Goal: Information Seeking & Learning: Learn about a topic

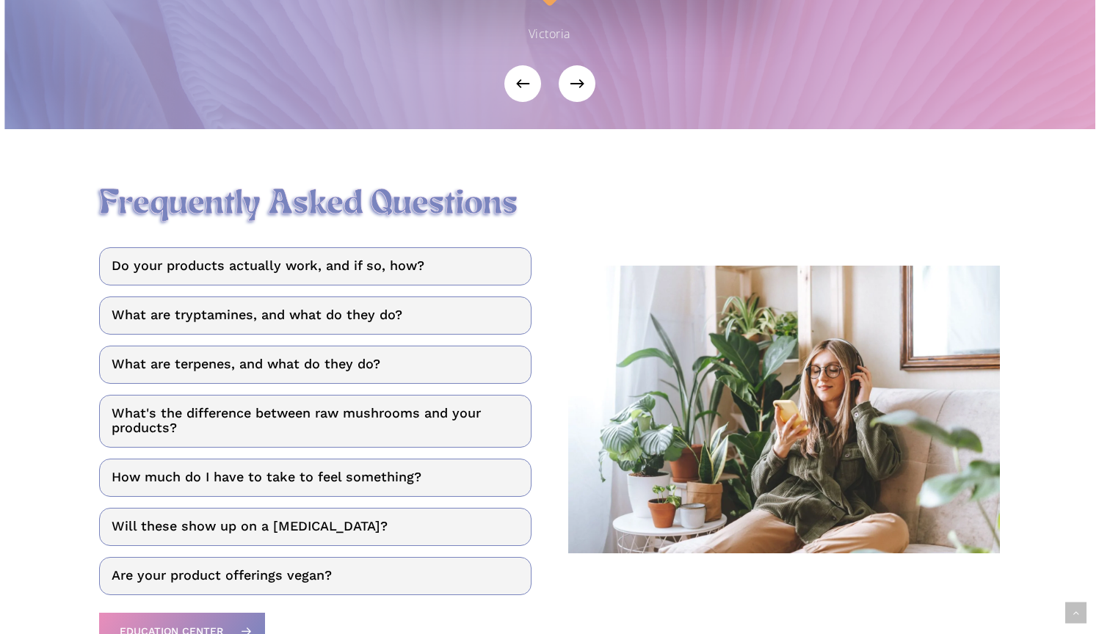
scroll to position [1706, 0]
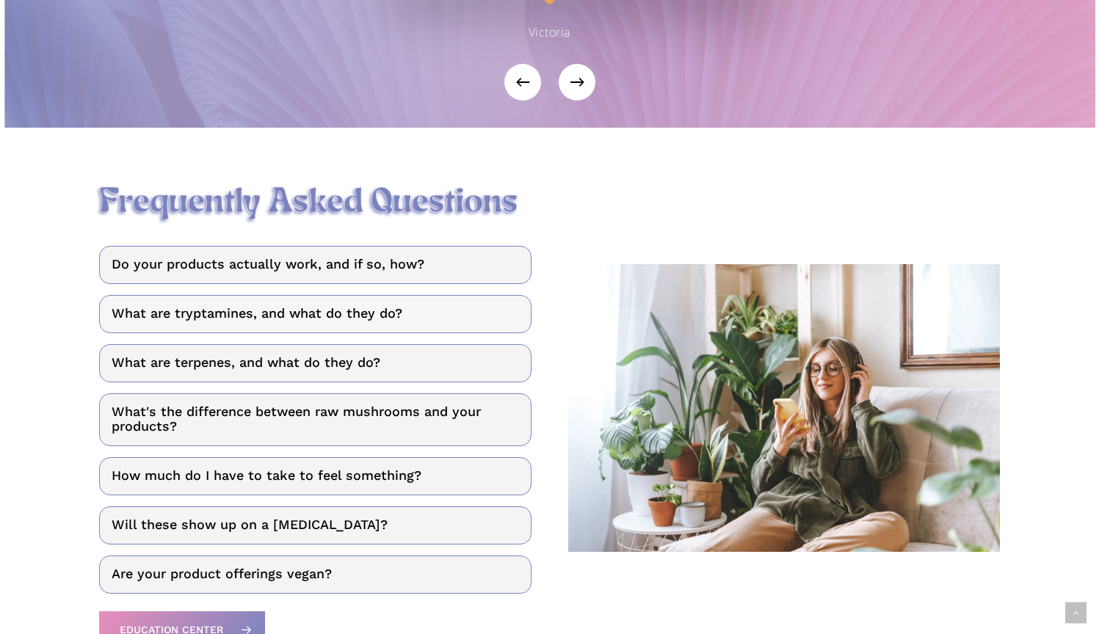
click at [327, 317] on link "What are tryptamines, and what do they do?" at bounding box center [315, 314] width 432 height 38
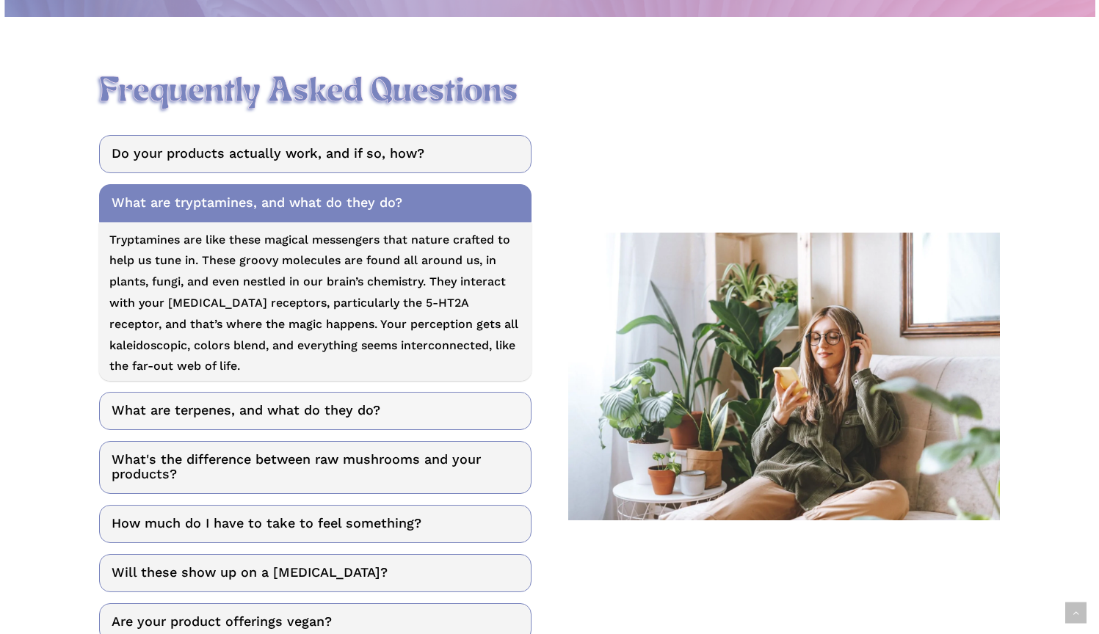
scroll to position [1818, 0]
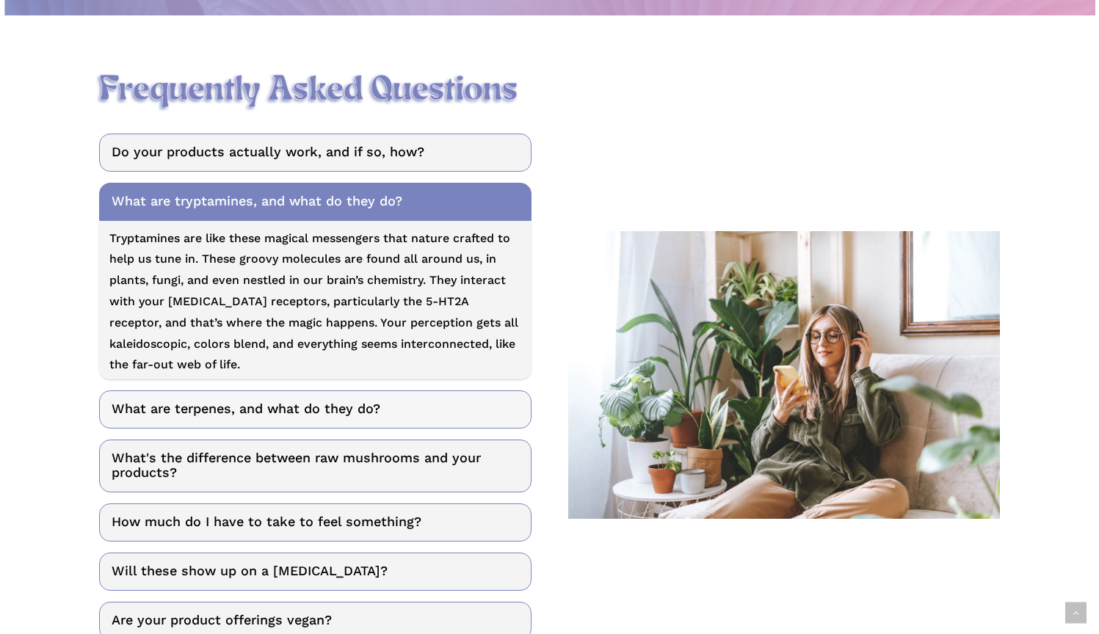
click at [335, 421] on link "What are terpenes, and what do they do?" at bounding box center [315, 410] width 432 height 38
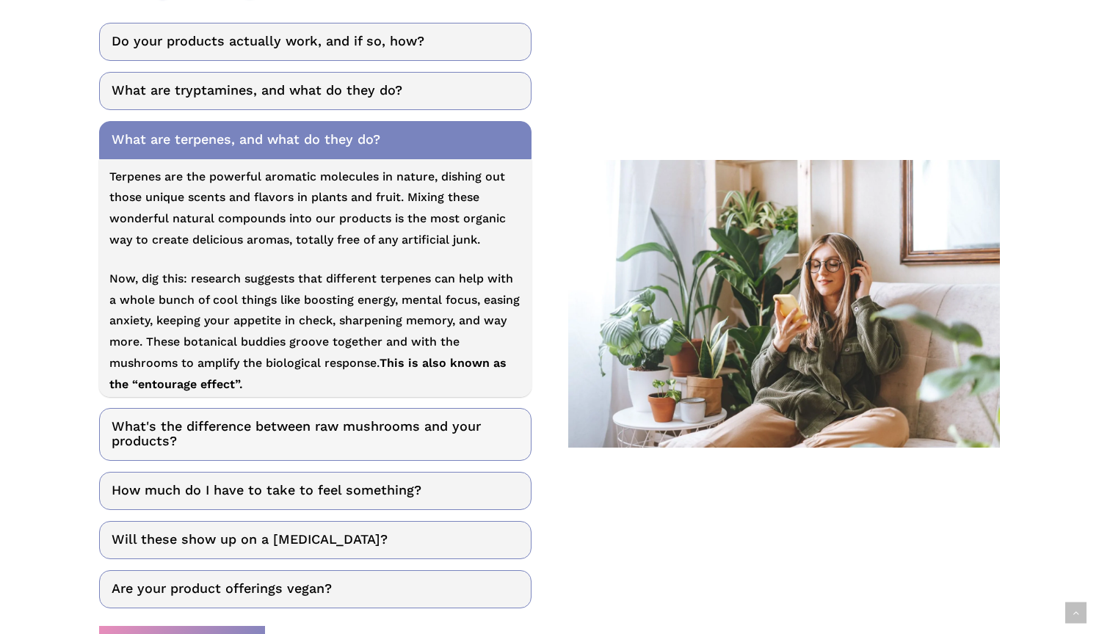
scroll to position [1931, 0]
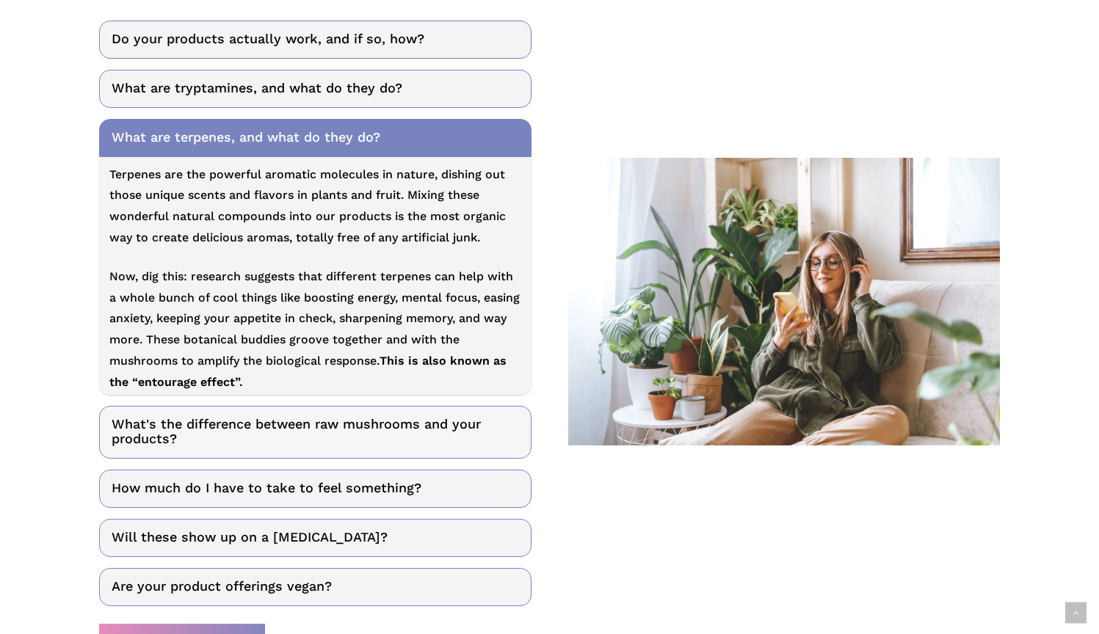
click at [323, 440] on link "What's the difference between raw mushrooms and your products?" at bounding box center [315, 432] width 432 height 53
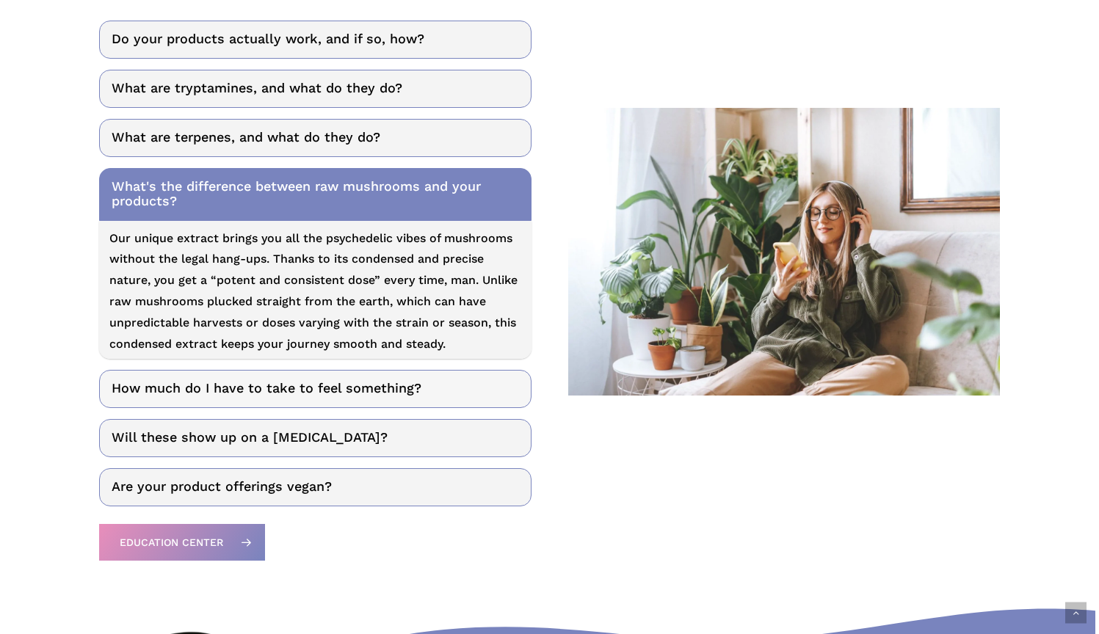
click at [418, 392] on link "How much do I have to take to feel something?" at bounding box center [315, 389] width 432 height 38
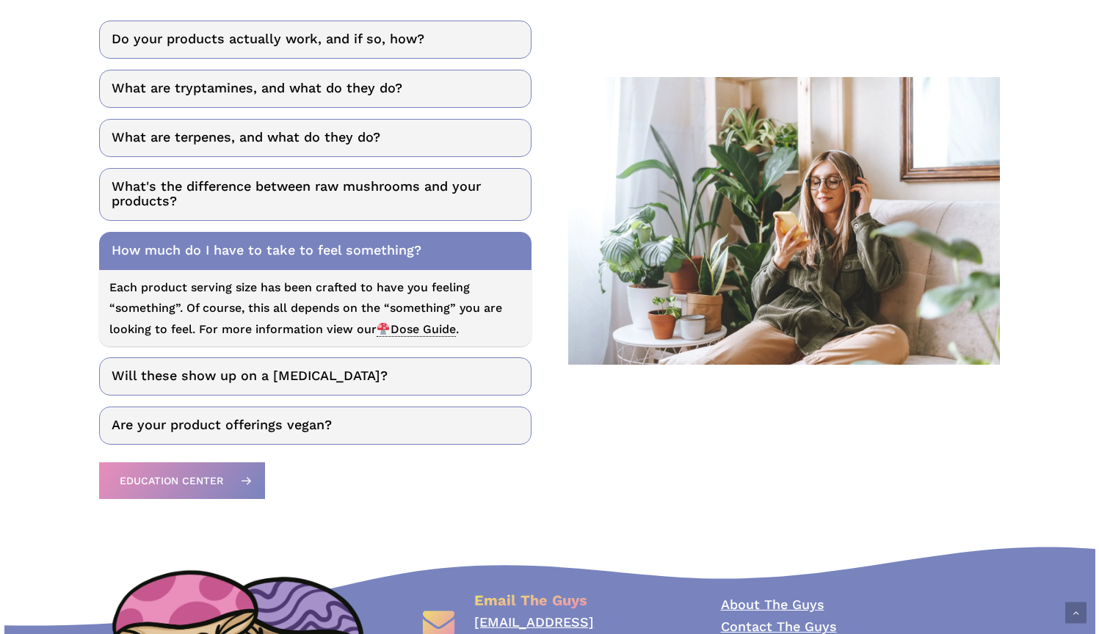
click at [415, 334] on span "Dose Guide" at bounding box center [416, 329] width 79 height 15
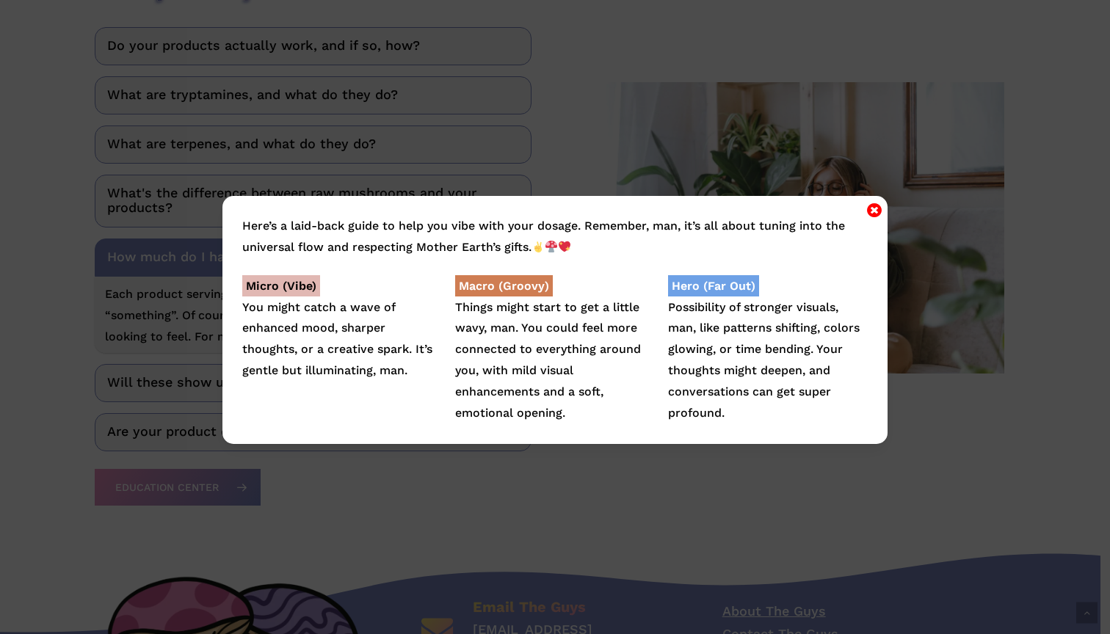
click at [874, 208] on icon "Close" at bounding box center [874, 210] width 15 height 18
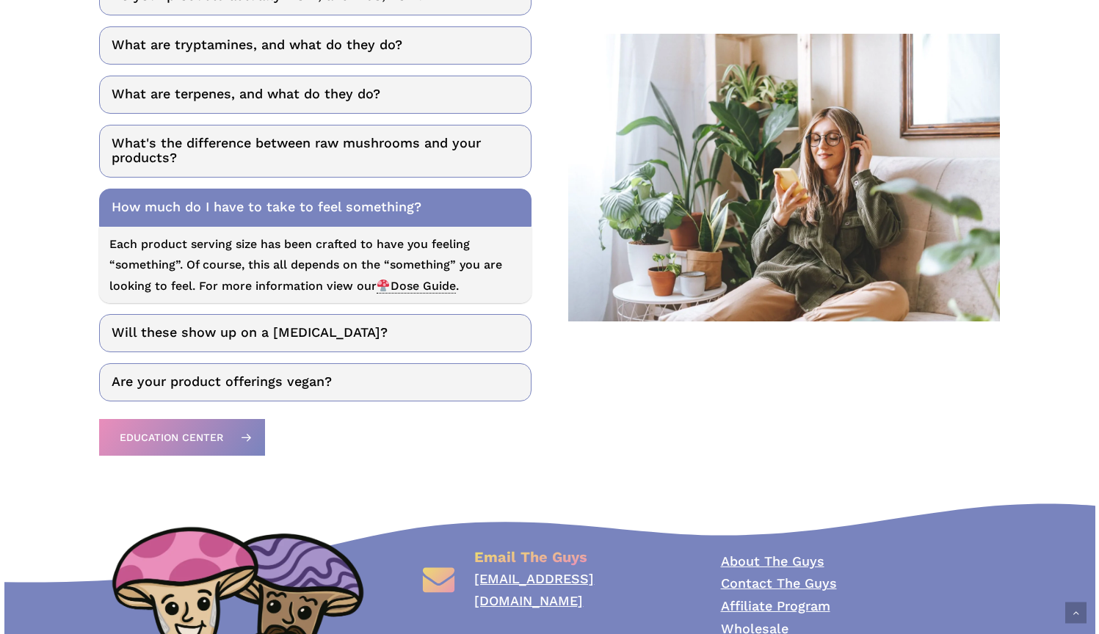
scroll to position [1976, 0]
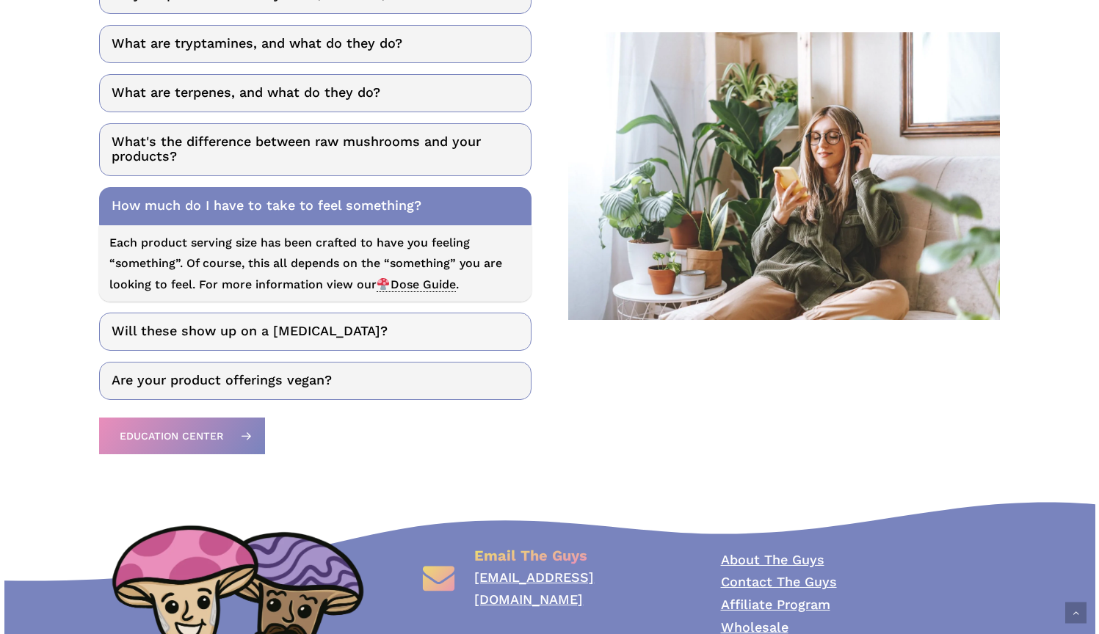
click at [468, 350] on link "Will these show up on a [MEDICAL_DATA]?" at bounding box center [315, 332] width 432 height 38
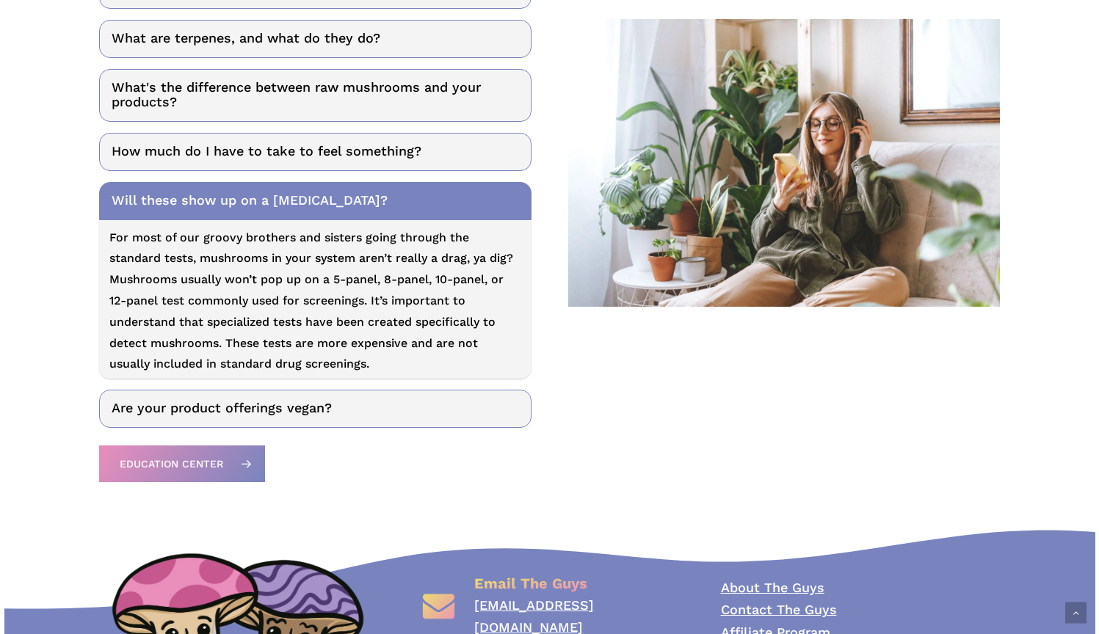
scroll to position [2031, 0]
click at [402, 421] on link "Are your product offerings vegan?" at bounding box center [315, 409] width 432 height 38
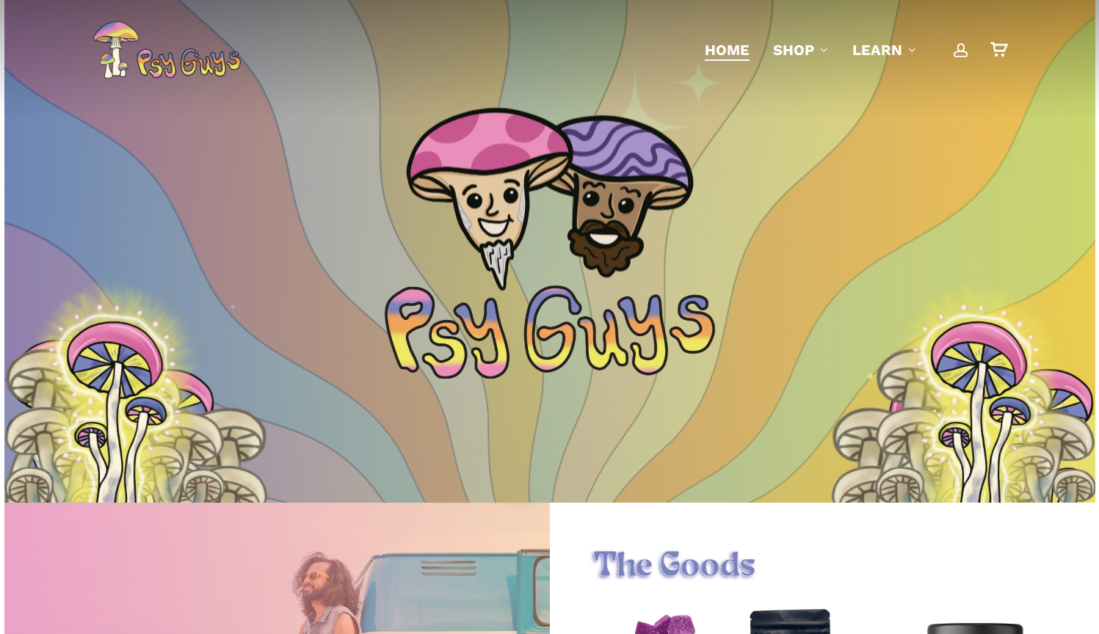
scroll to position [0, 0]
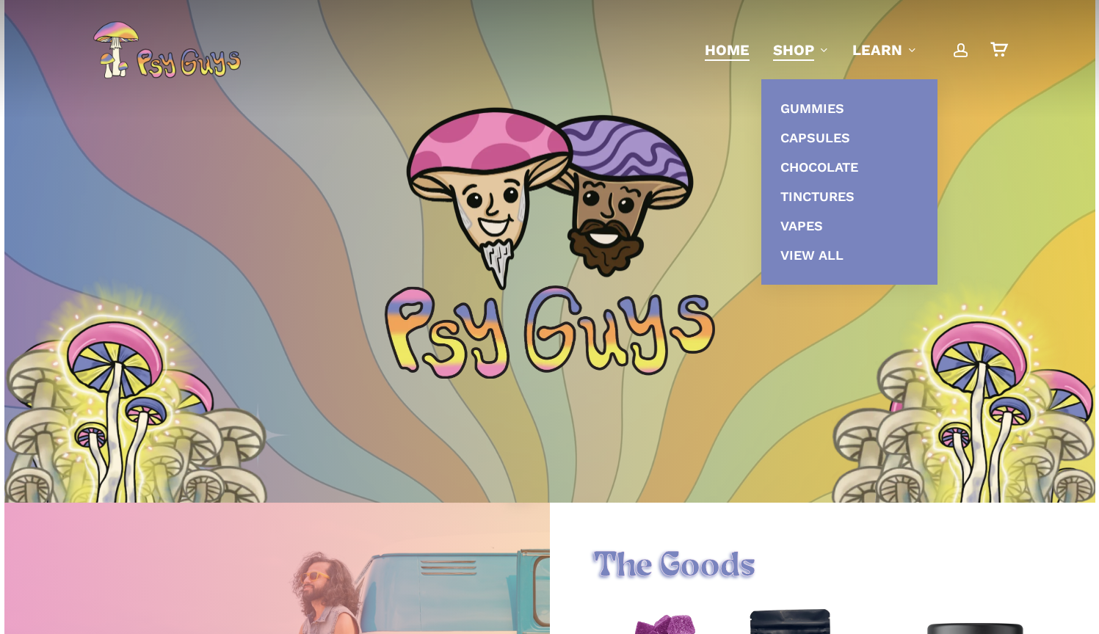
click at [739, 51] on span "Home" at bounding box center [727, 50] width 45 height 18
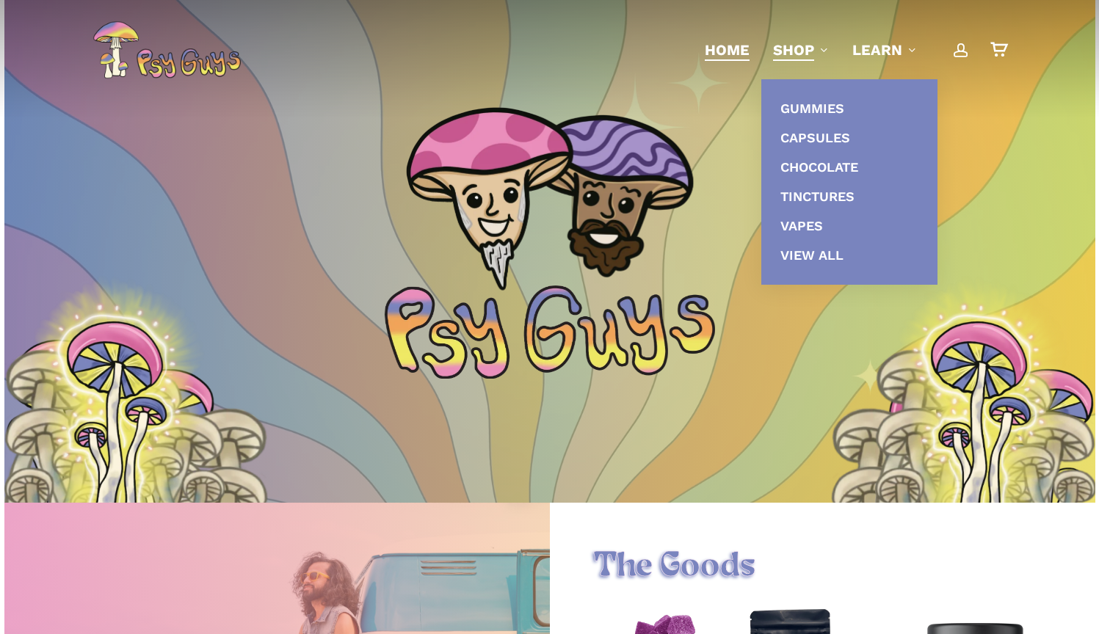
click at [786, 50] on span "Shop" at bounding box center [793, 50] width 41 height 18
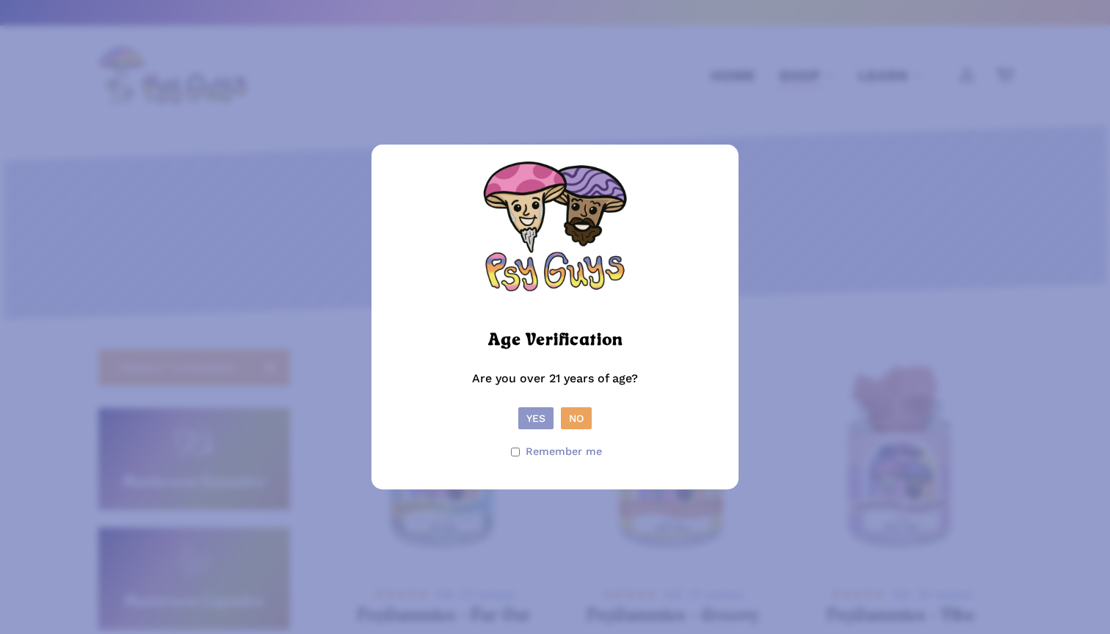
click at [538, 409] on button "Yes" at bounding box center [535, 418] width 35 height 22
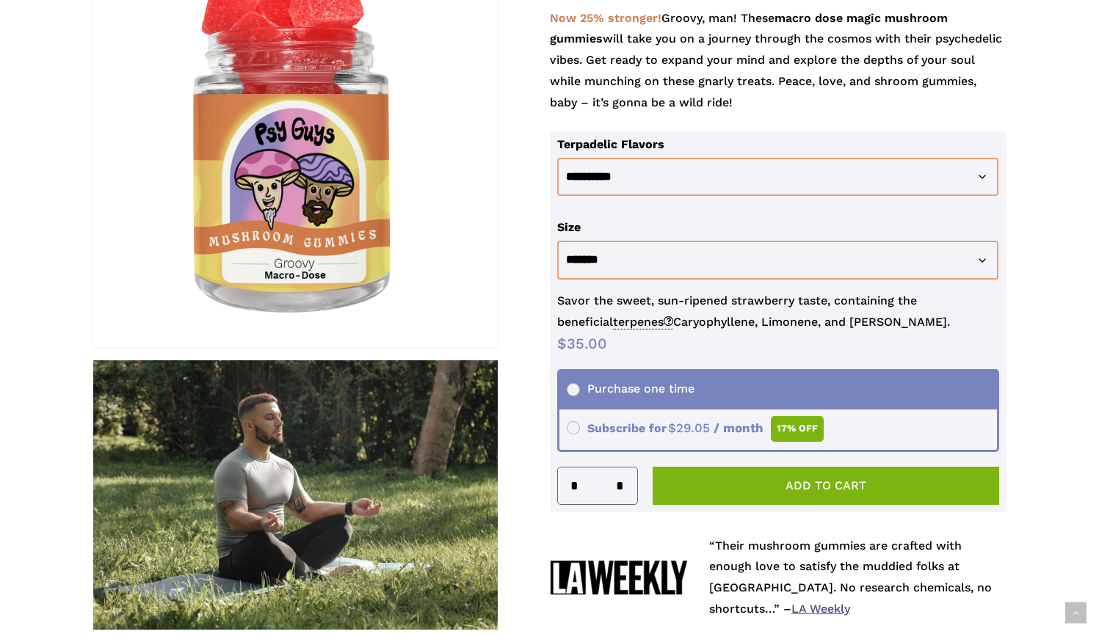
scroll to position [300, 0]
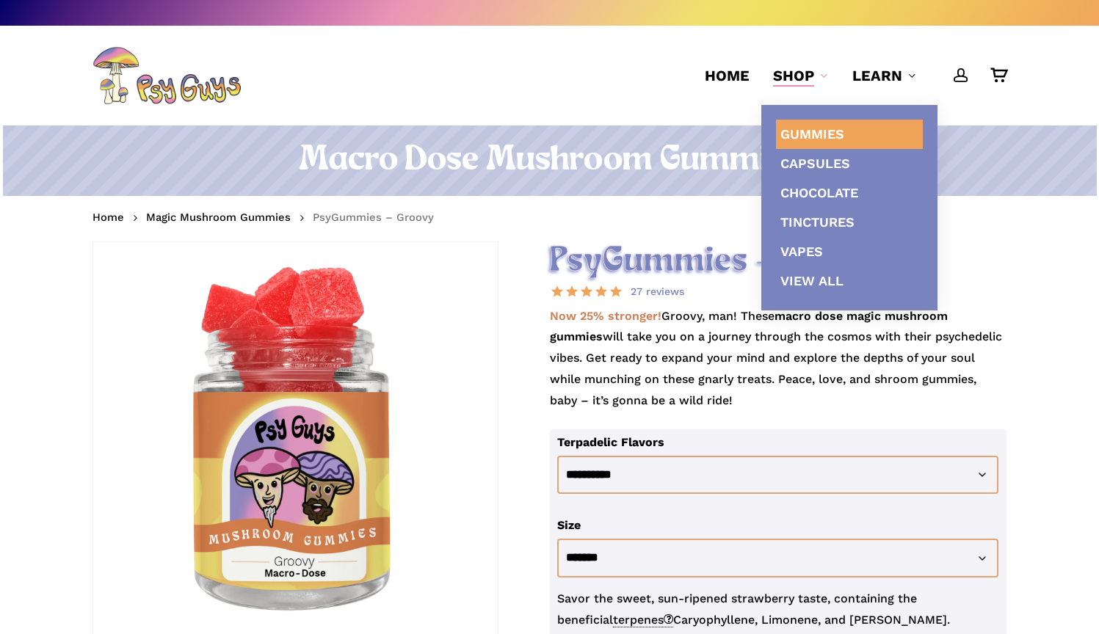
click at [811, 135] on span "Gummies" at bounding box center [812, 133] width 64 height 15
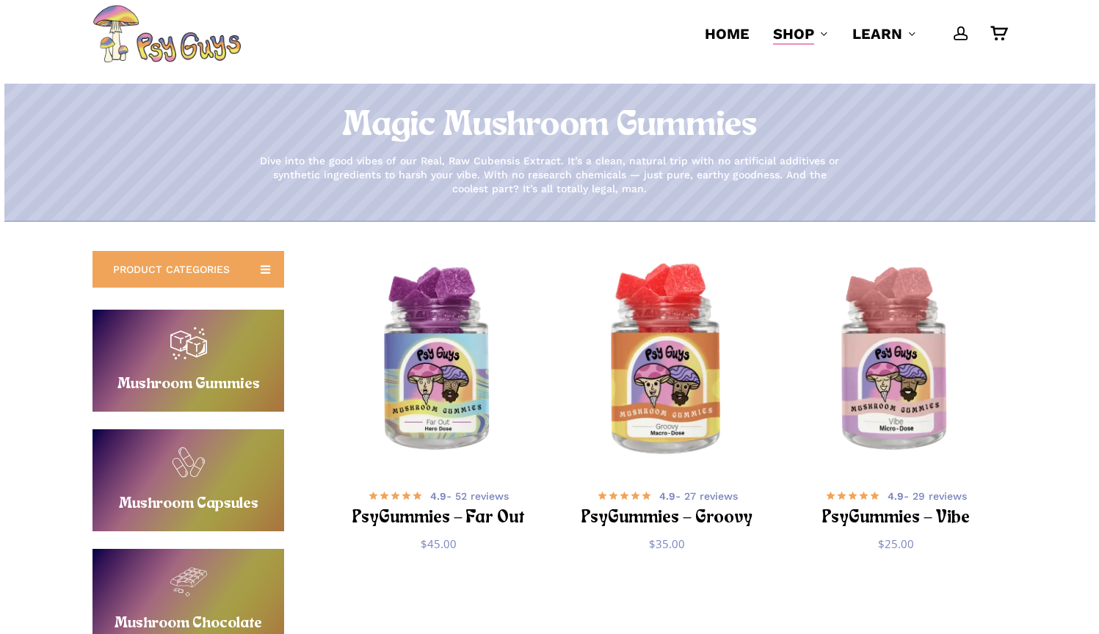
scroll to position [67, 0]
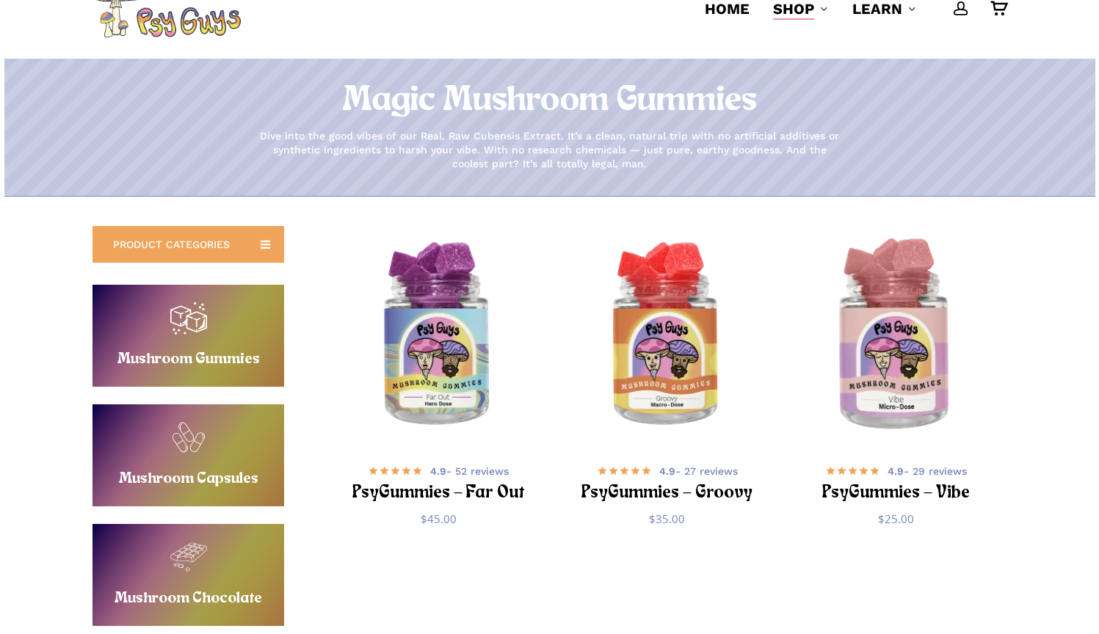
click at [893, 351] on img "PsyGummies - Vibe" at bounding box center [895, 336] width 223 height 223
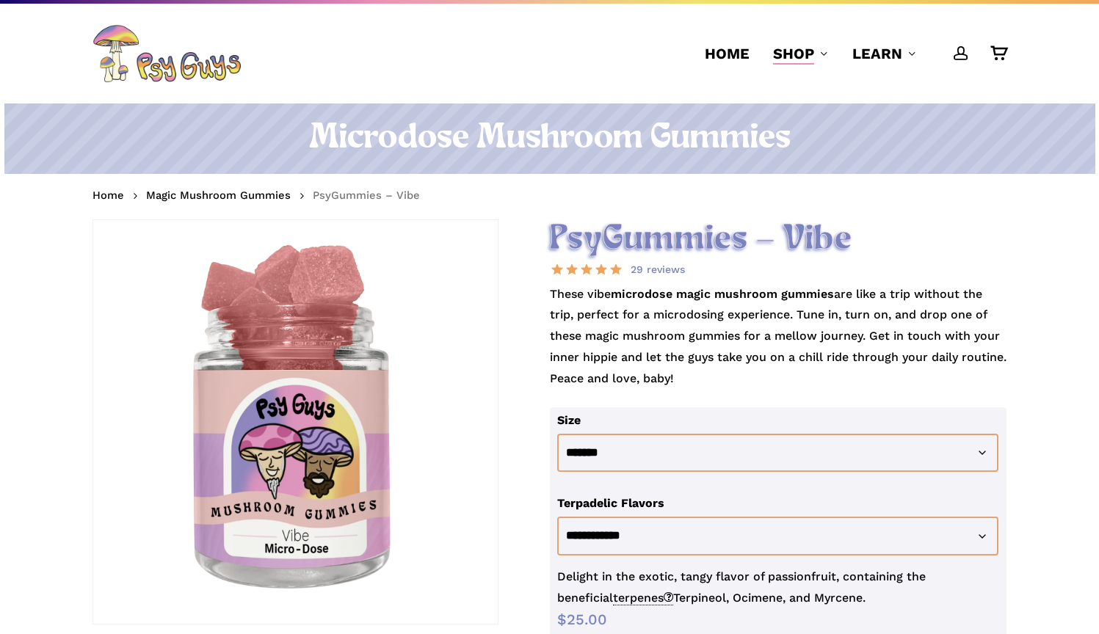
scroll to position [24, 0]
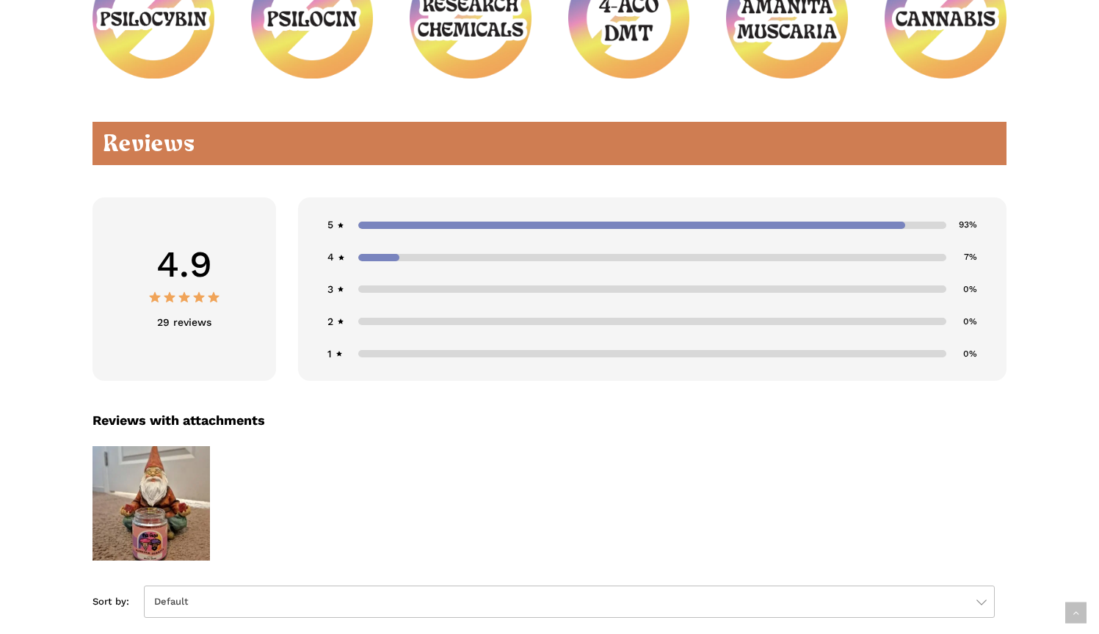
scroll to position [2298, 0]
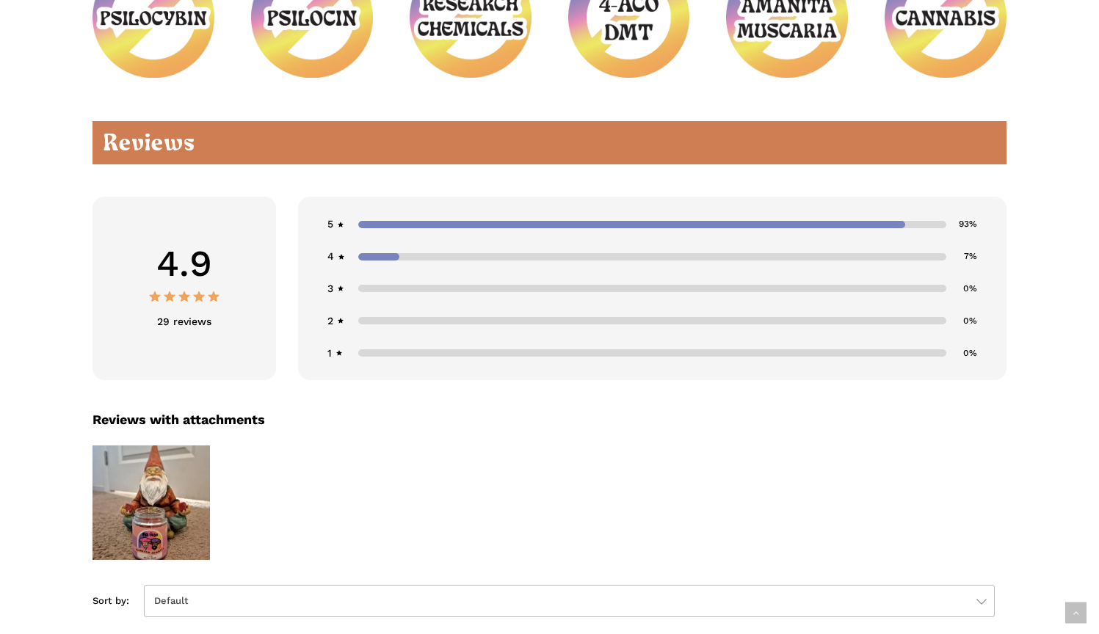
click at [590, 214] on div "5 93%" at bounding box center [652, 224] width 650 height 21
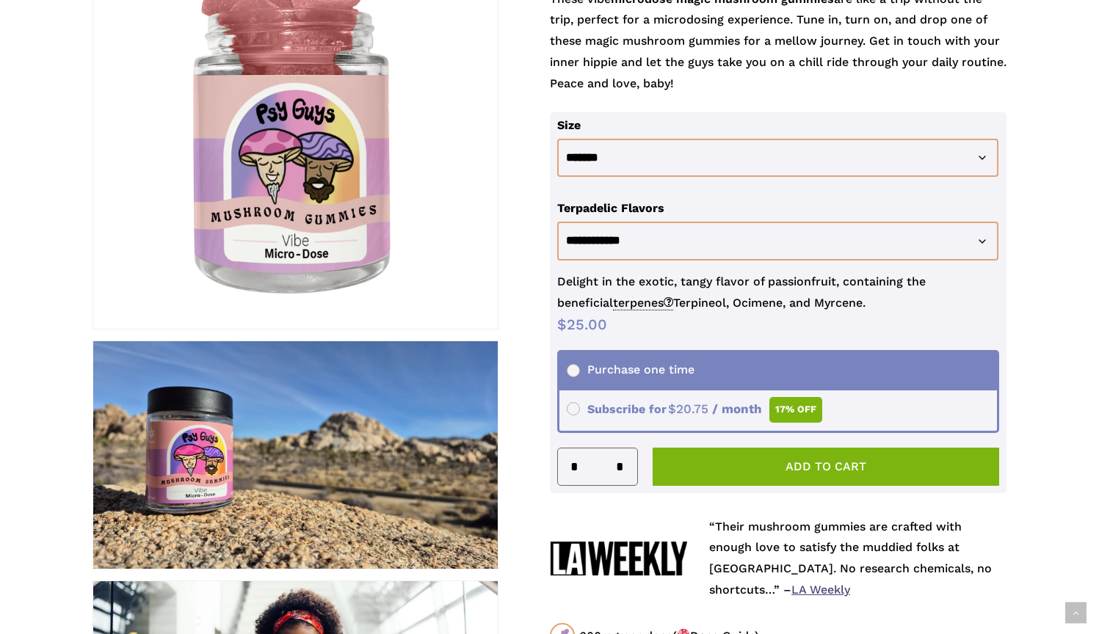
scroll to position [317, 0]
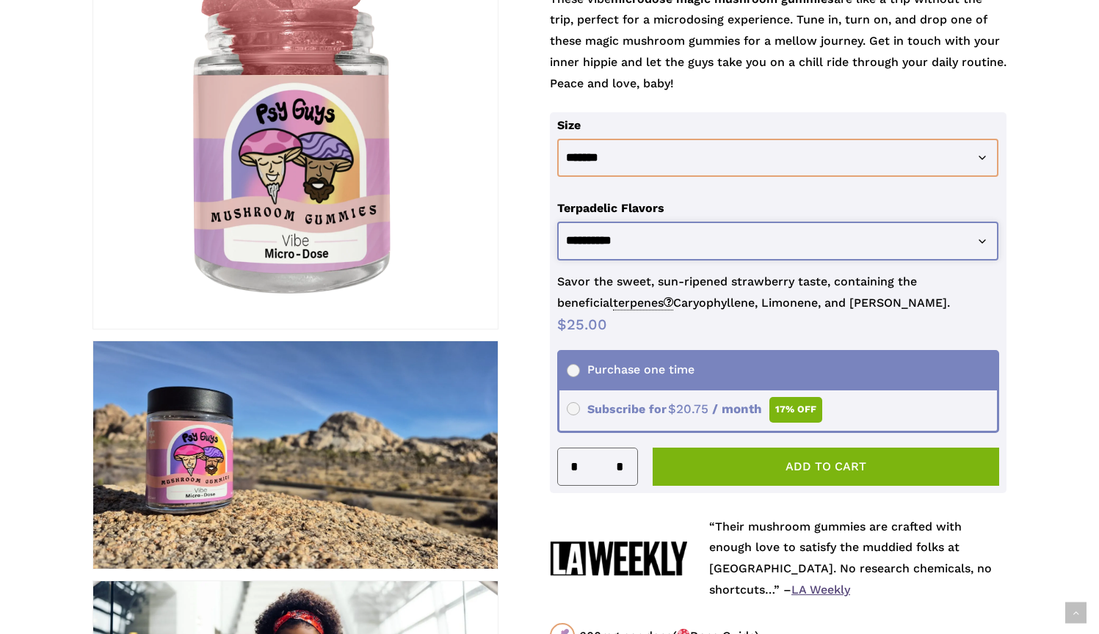
select select "**********"
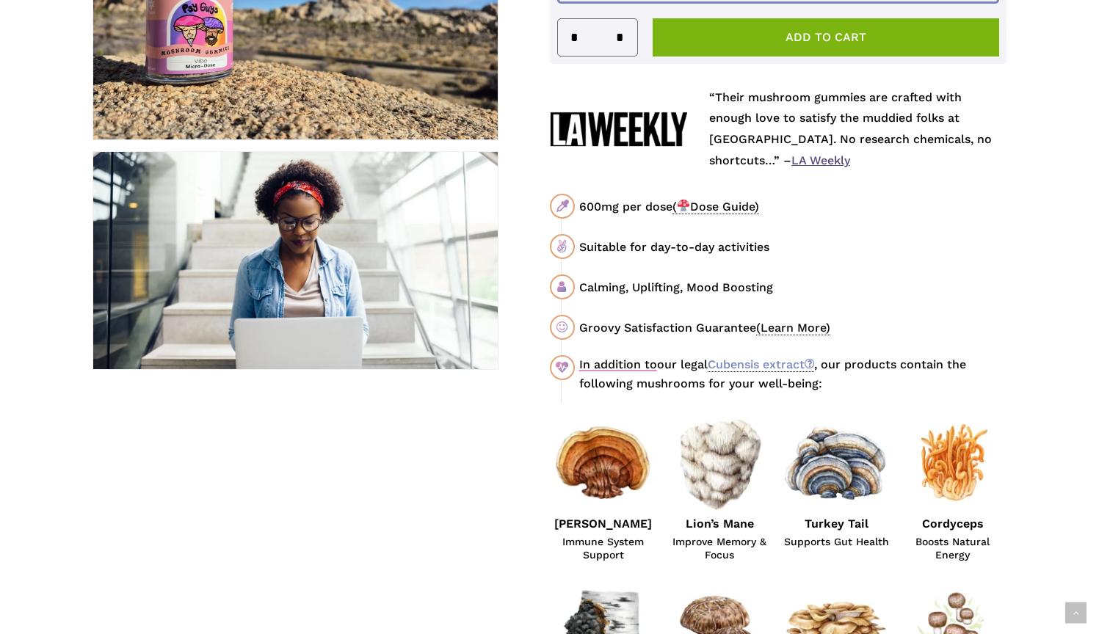
scroll to position [747, 0]
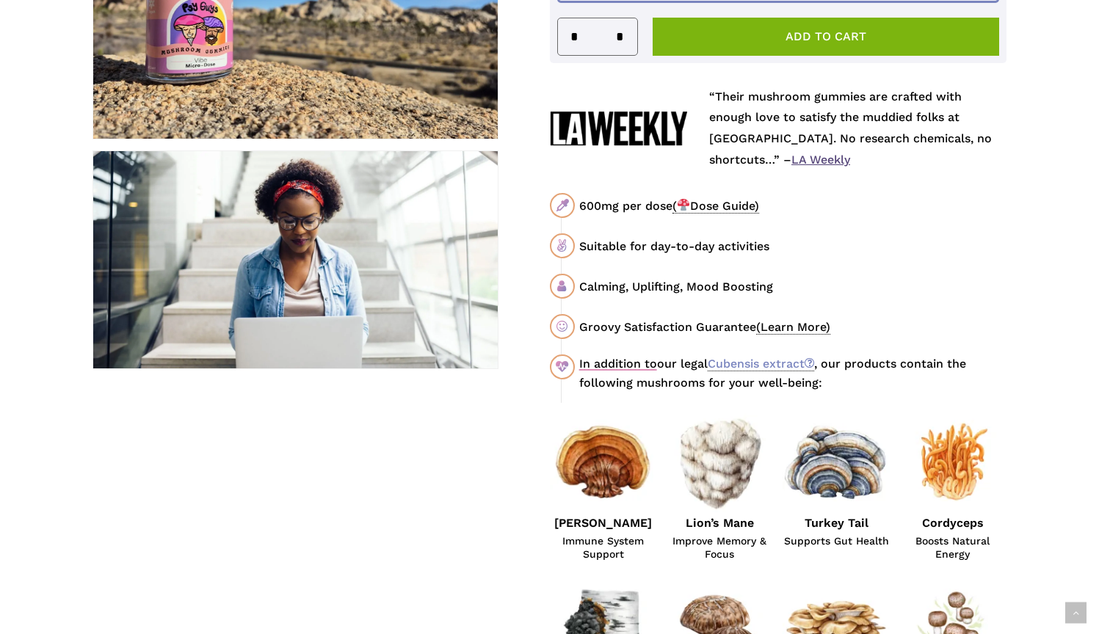
click at [725, 199] on span "( Dose Guide)" at bounding box center [715, 206] width 87 height 15
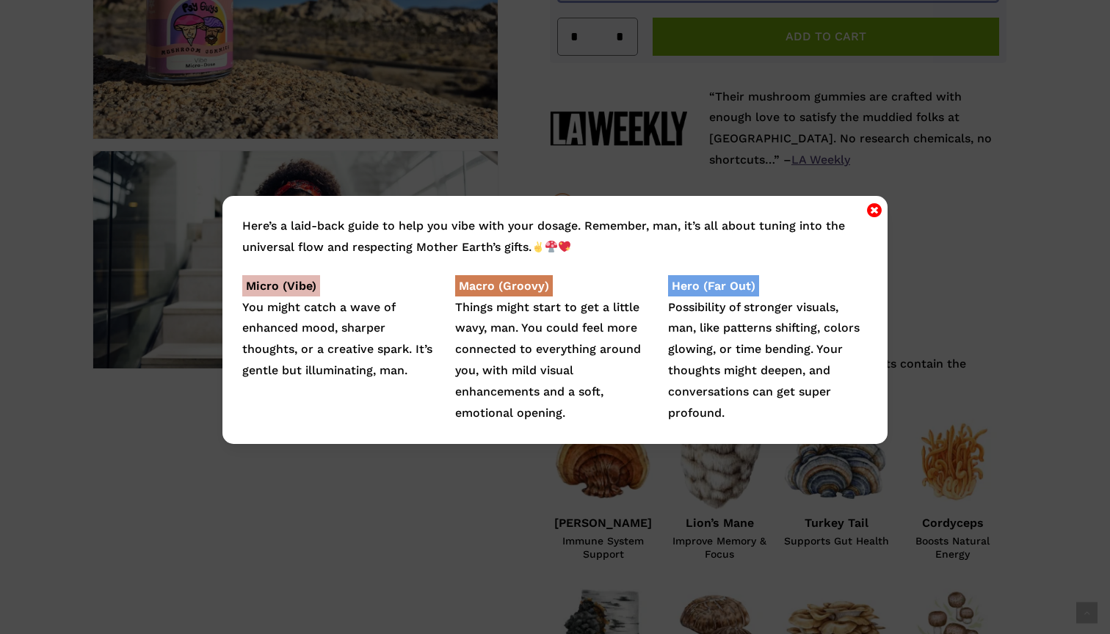
click at [741, 156] on div "Here’s a laid-back guide to help you vibe with your dosage. Remember, man, it’s…" at bounding box center [555, 317] width 1110 height 634
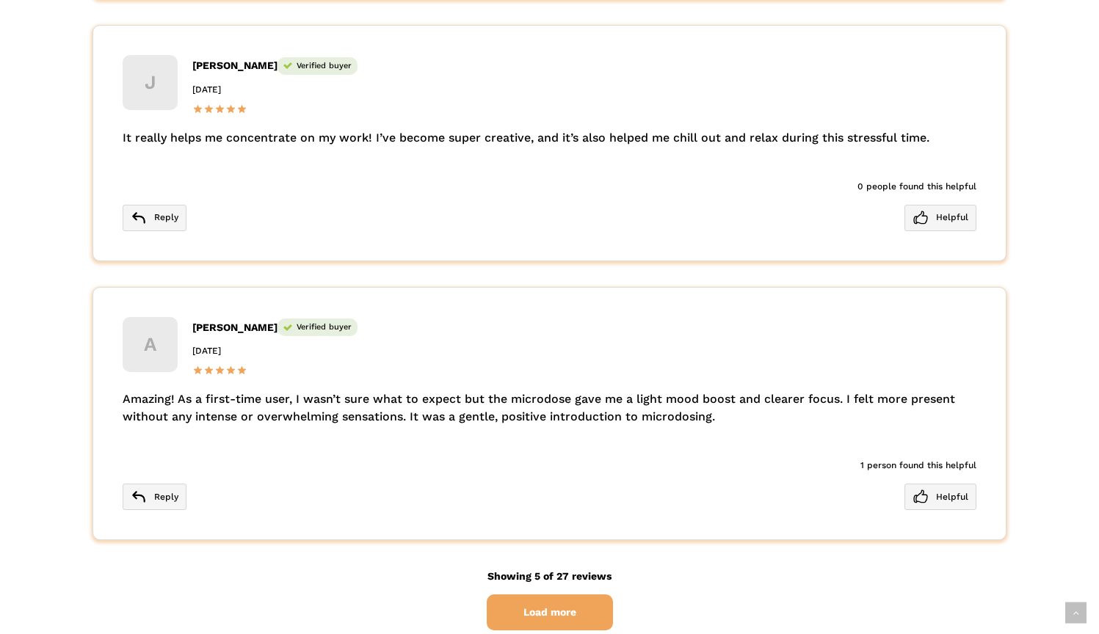
scroll to position [4050, 0]
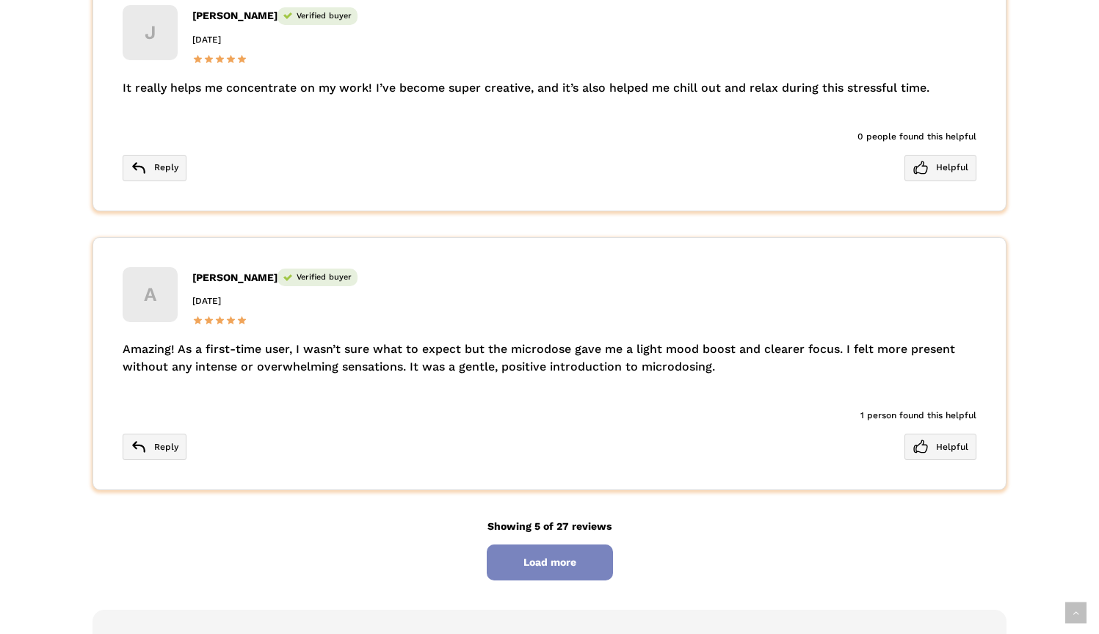
click at [532, 545] on span "Load more" at bounding box center [550, 563] width 126 height 36
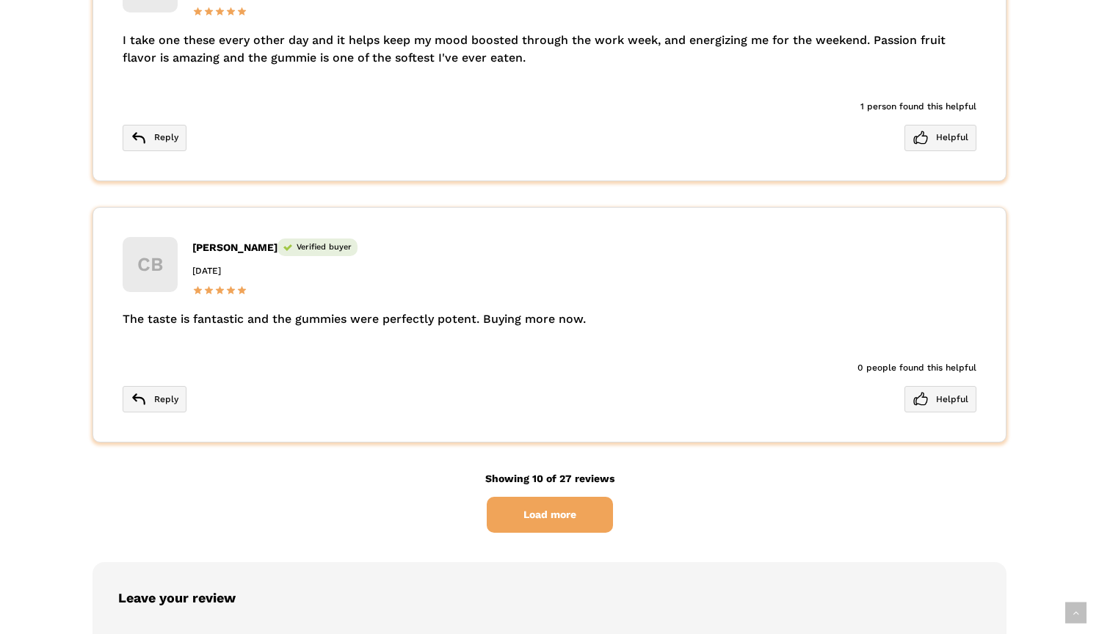
scroll to position [5513, 0]
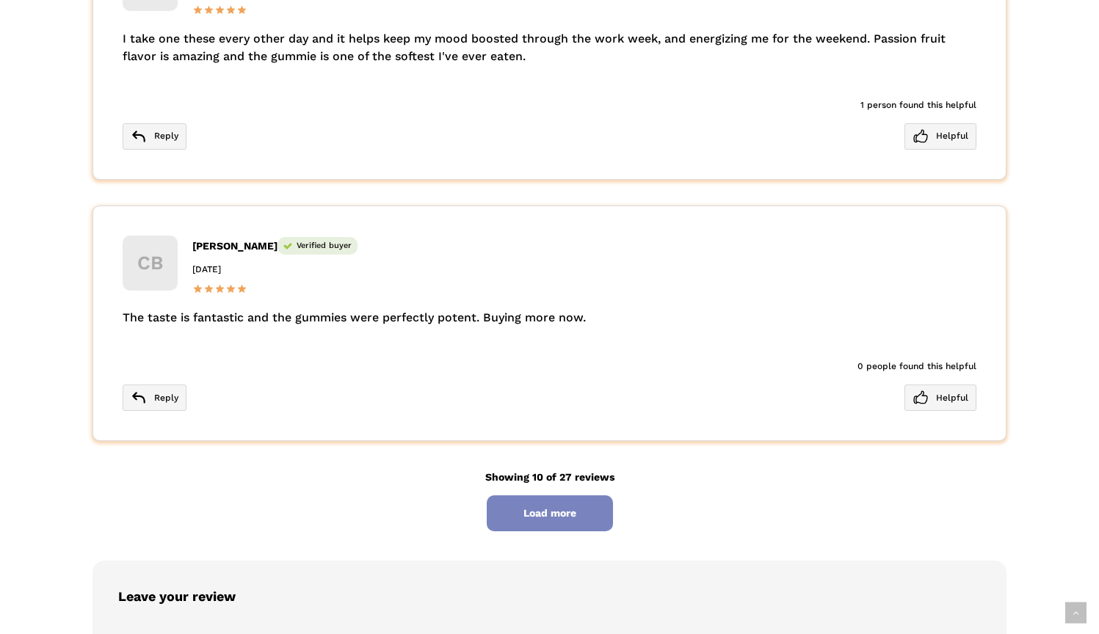
click at [537, 496] on span "Load more" at bounding box center [550, 514] width 126 height 36
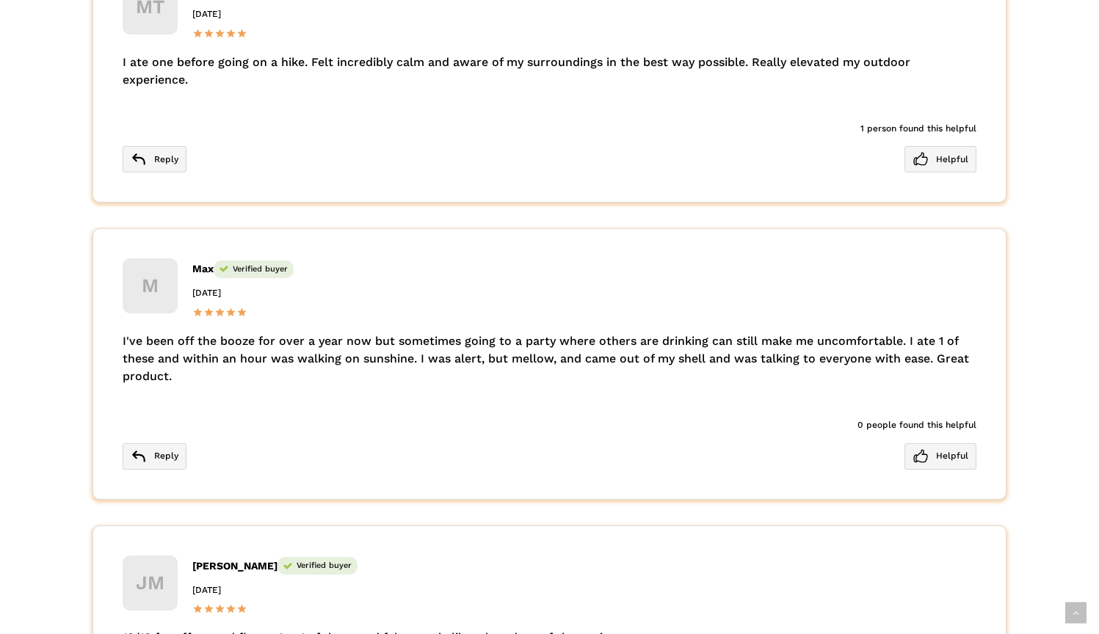
scroll to position [6033, 0]
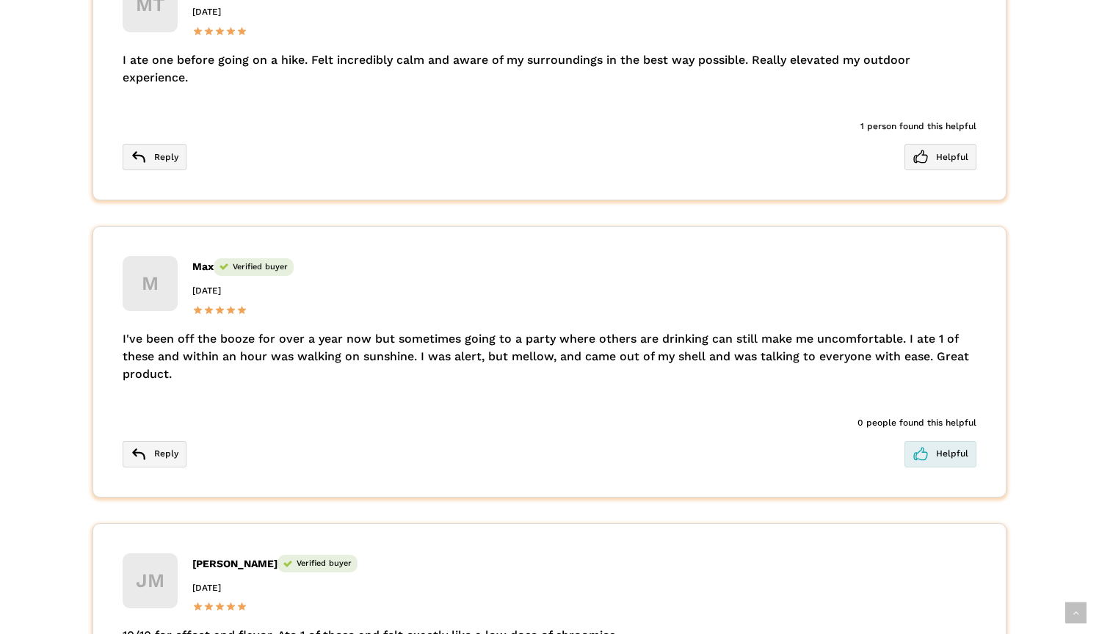
click at [940, 441] on span "Helpful" at bounding box center [940, 454] width 72 height 26
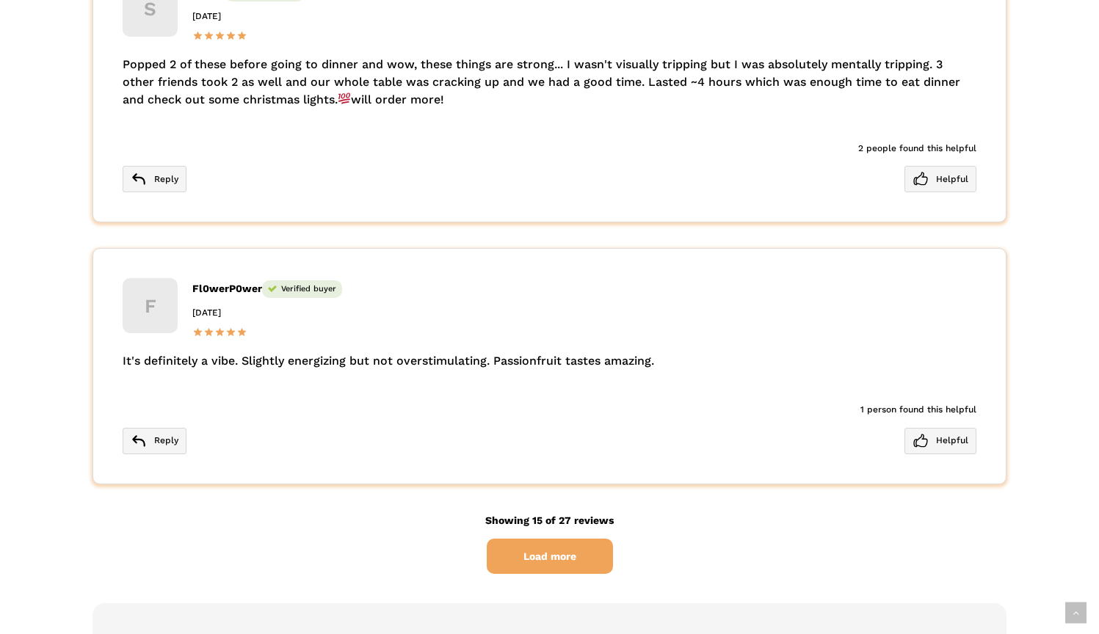
scroll to position [6871, 0]
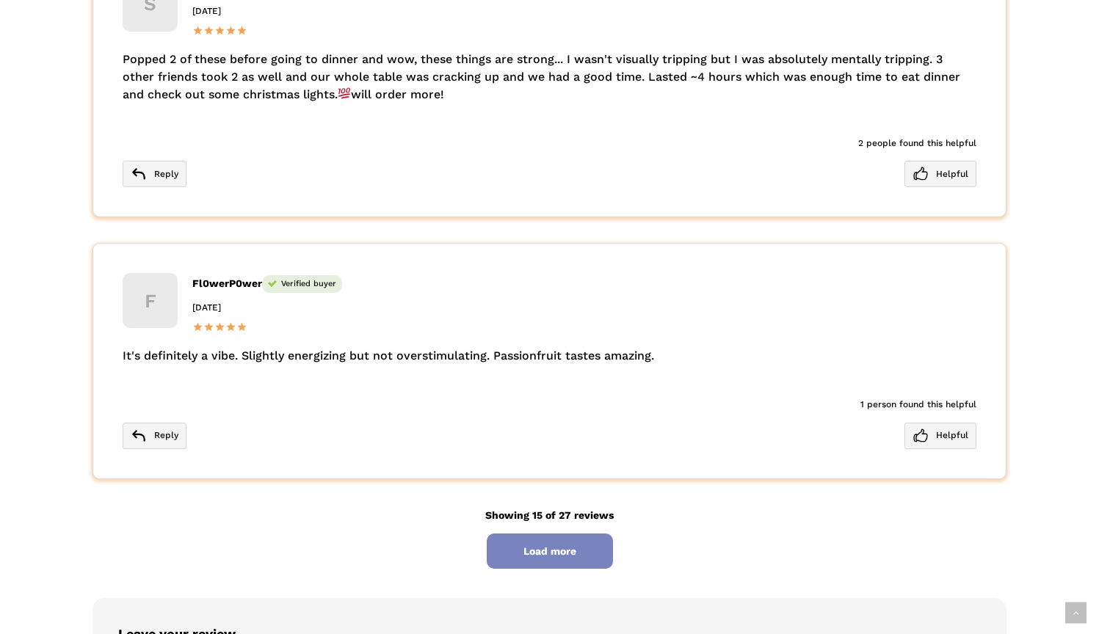
click at [576, 534] on span "Load more" at bounding box center [550, 552] width 126 height 36
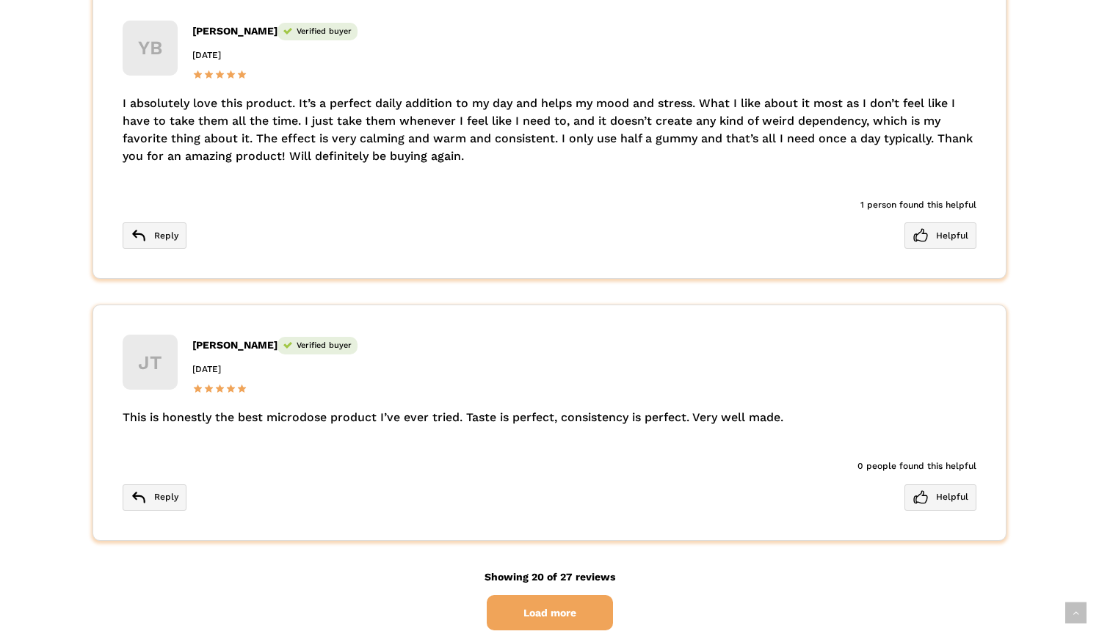
scroll to position [8284, 0]
click at [559, 594] on span "Load more" at bounding box center [550, 612] width 126 height 36
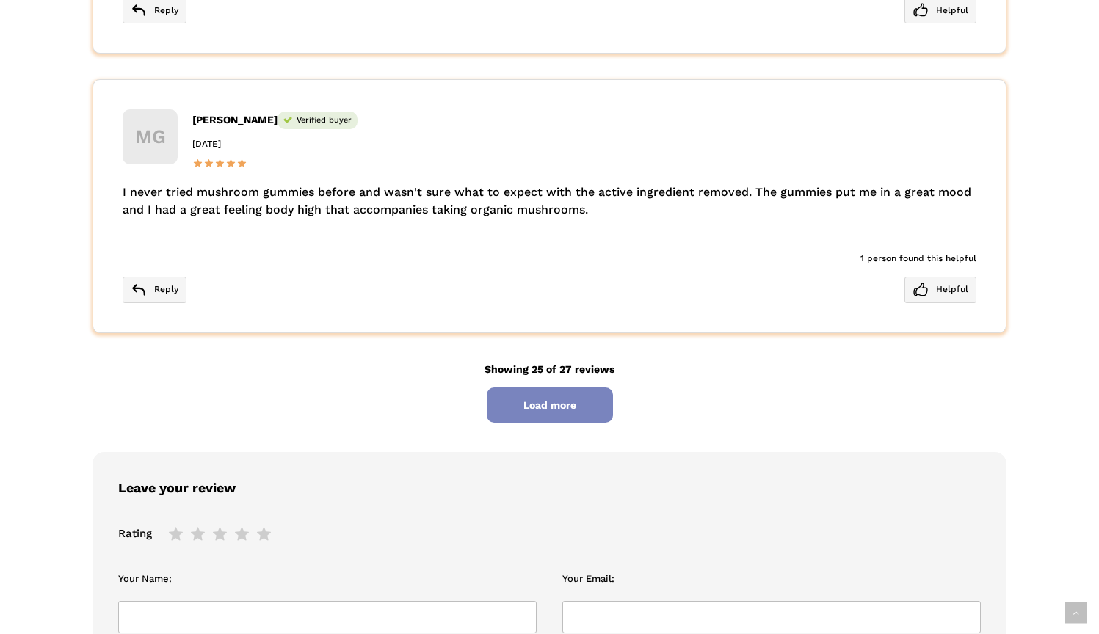
scroll to position [9940, 0]
click at [551, 387] on span "Load more" at bounding box center [550, 405] width 126 height 36
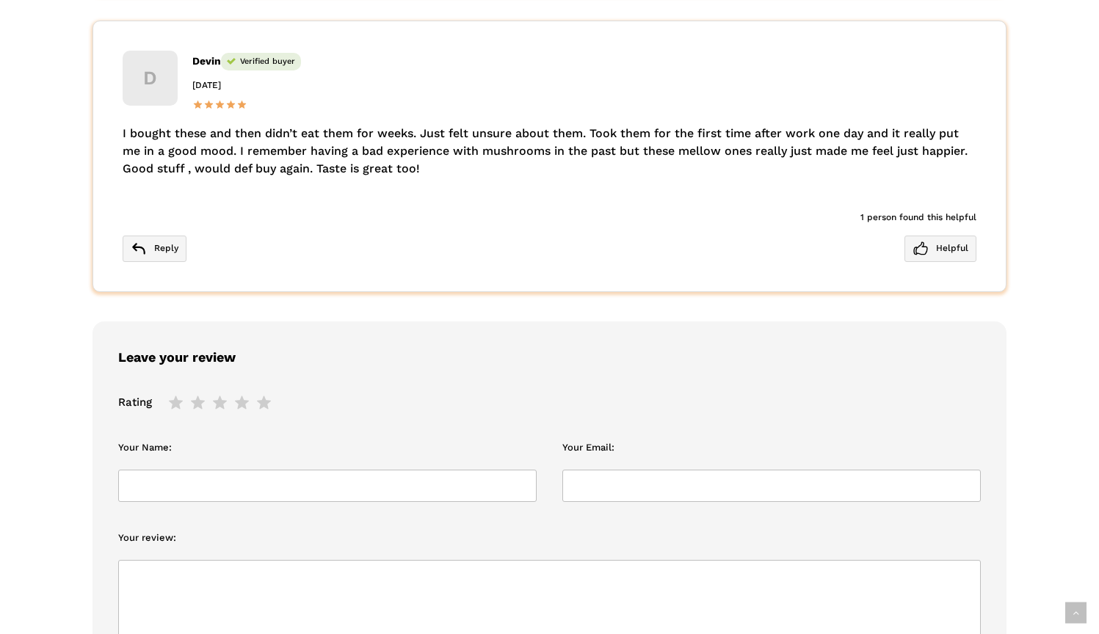
scroll to position [10560, 0]
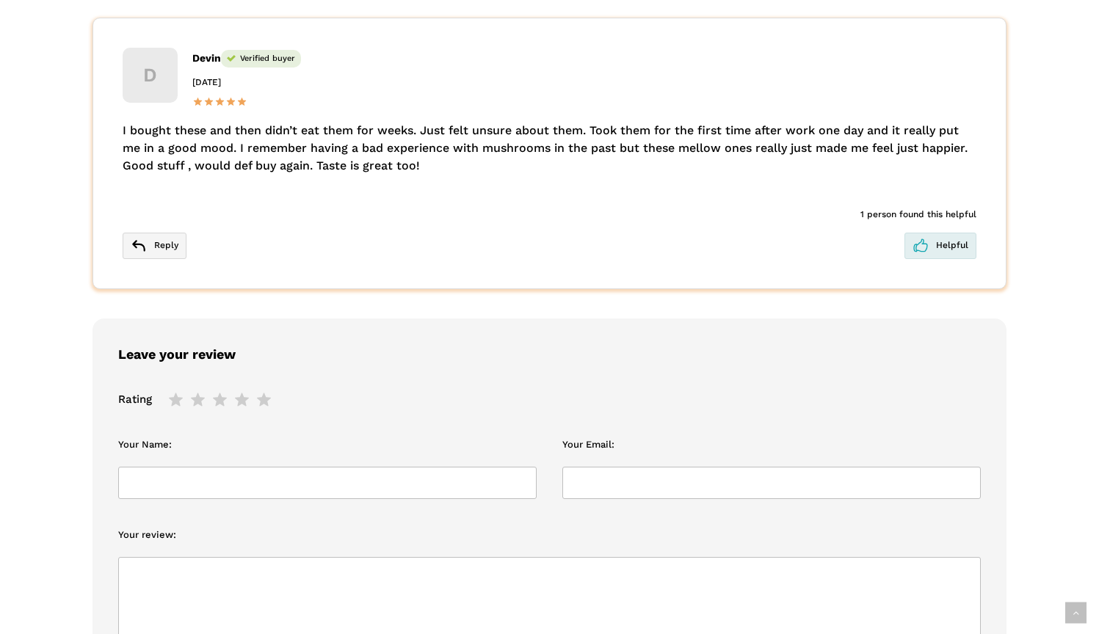
click at [951, 233] on span "Helpful" at bounding box center [940, 246] width 72 height 26
click at [937, 233] on span "Helpful" at bounding box center [940, 246] width 72 height 26
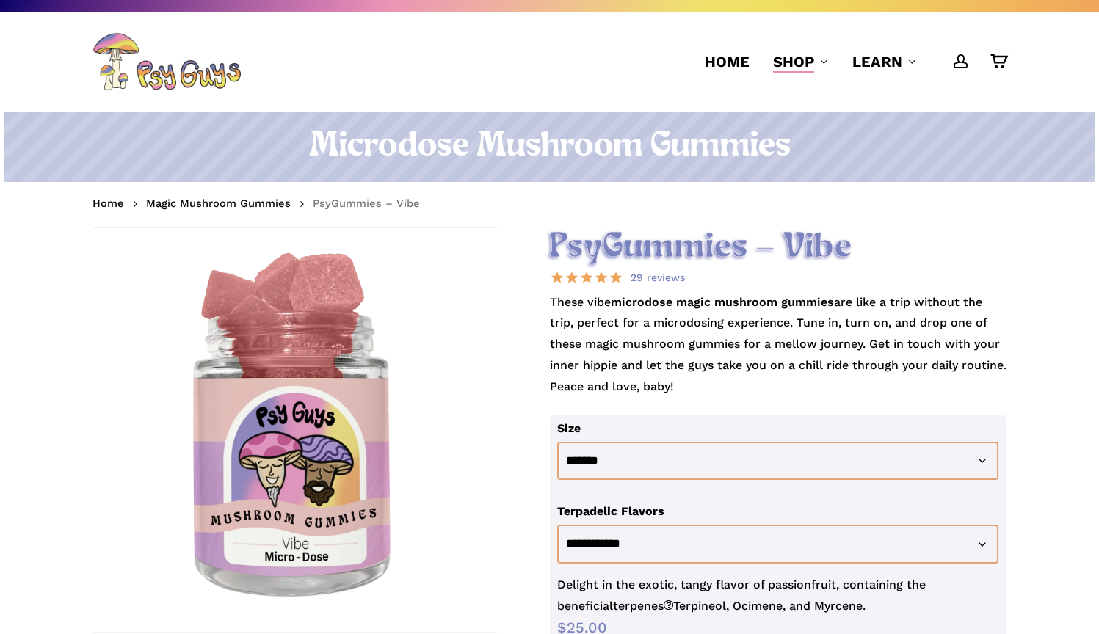
scroll to position [14, 0]
